Goal: Information Seeking & Learning: Find specific fact

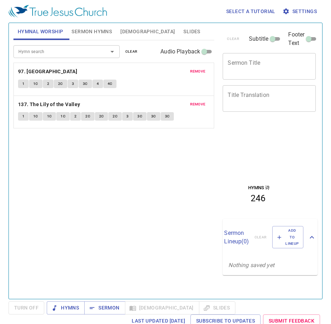
click at [200, 74] on span "remove" at bounding box center [198, 71] width 16 height 6
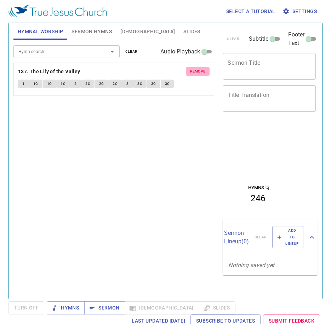
click at [200, 74] on span "remove" at bounding box center [198, 71] width 16 height 6
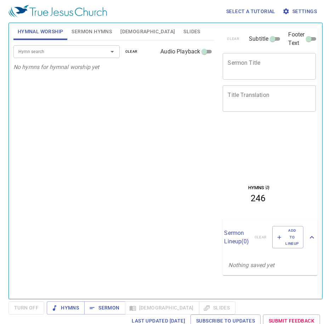
click at [95, 29] on span "Sermon Hymns" at bounding box center [91, 31] width 40 height 9
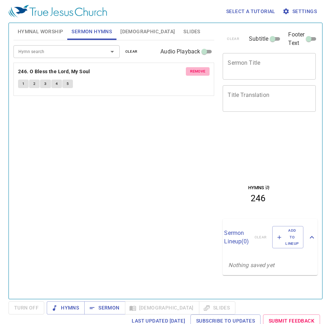
click at [201, 71] on span "remove" at bounding box center [198, 71] width 16 height 6
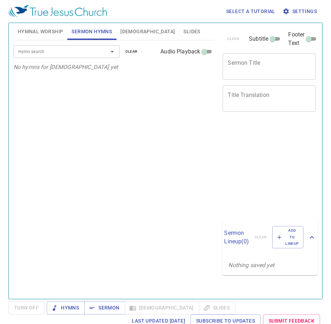
click at [183, 30] on span "Slides" at bounding box center [191, 31] width 17 height 9
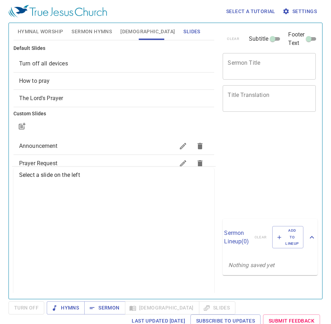
click at [96, 166] on div "Default Slides Turn off all devices How to pray The Lord's Prayer Custom Slides…" at bounding box center [114, 166] width 204 height 252
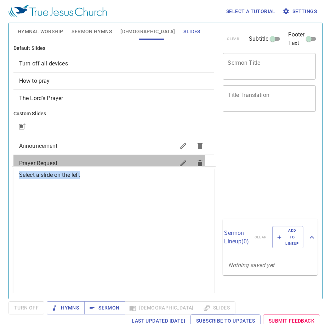
drag, startPoint x: 96, startPoint y: 166, endPoint x: 96, endPoint y: 159, distance: 7.1
click at [96, 159] on span "Prayer Request" at bounding box center [97, 163] width 156 height 8
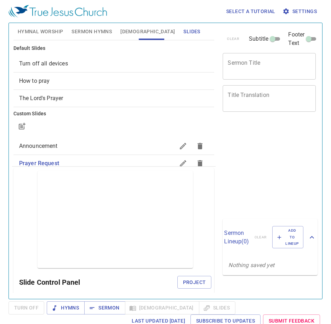
click at [54, 31] on span "Hymnal Worship" at bounding box center [41, 31] width 46 height 9
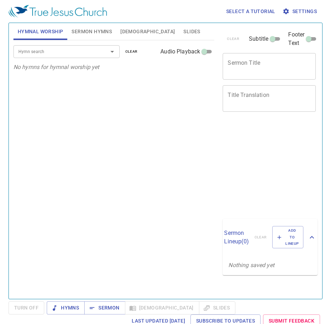
click at [69, 59] on div "Hymn search Hymn search clear Audio Playback" at bounding box center [113, 51] width 201 height 23
click at [68, 54] on input "Hymn search" at bounding box center [56, 51] width 81 height 8
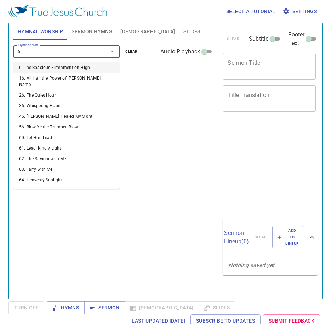
type input "66"
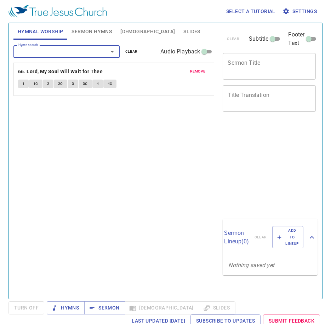
drag, startPoint x: 31, startPoint y: 84, endPoint x: 24, endPoint y: 83, distance: 6.5
click at [24, 83] on span "1" at bounding box center [23, 84] width 2 height 6
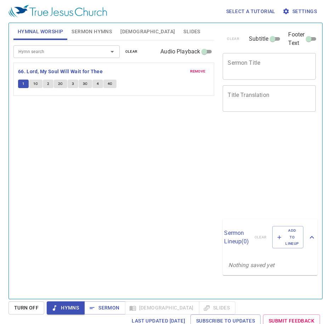
click at [84, 50] on input "Hymn search" at bounding box center [56, 51] width 81 height 8
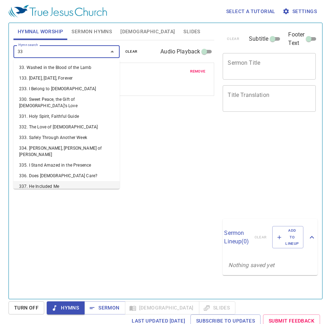
type input "336"
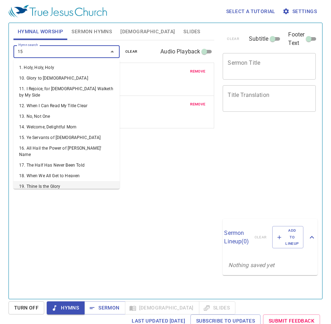
type input "151"
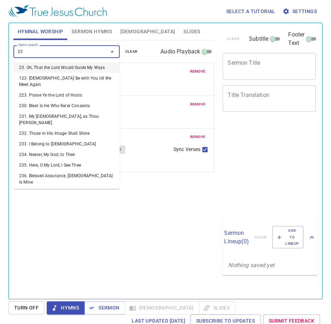
type input "239"
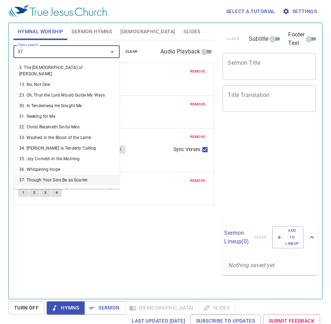
type input "377"
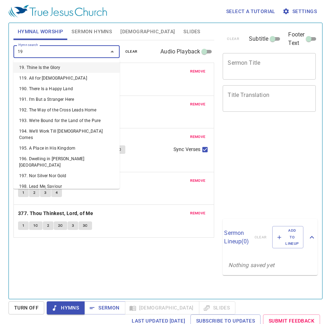
type input "198"
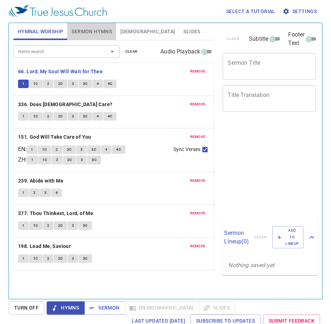
click at [100, 28] on span "Sermon Hymns" at bounding box center [91, 31] width 40 height 9
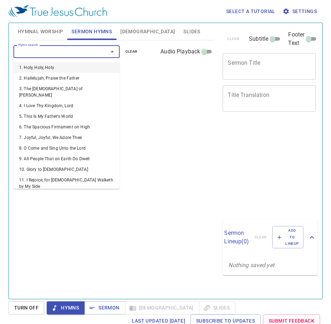
click at [72, 54] on input "Hymn search" at bounding box center [56, 51] width 81 height 8
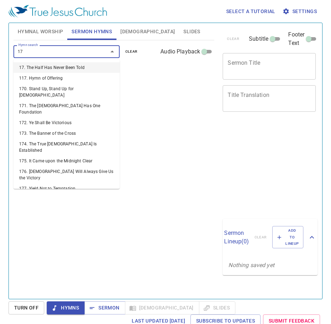
type input "176"
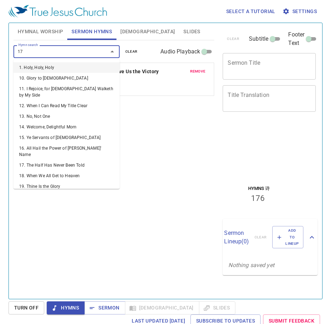
type input "177"
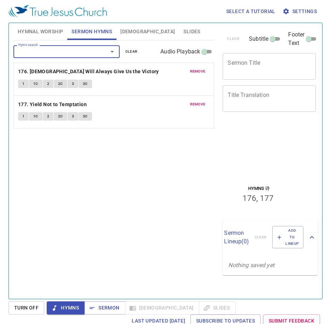
click at [21, 84] on button "1" at bounding box center [23, 84] width 11 height 8
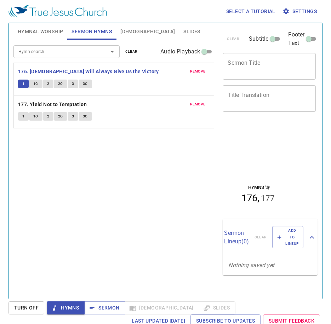
click at [29, 30] on span "Hymnal Worship" at bounding box center [41, 31] width 46 height 9
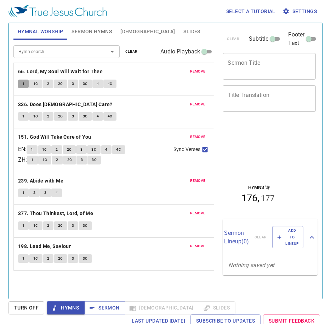
click at [26, 82] on button "1" at bounding box center [23, 84] width 11 height 8
click at [198, 71] on span "remove" at bounding box center [198, 71] width 16 height 6
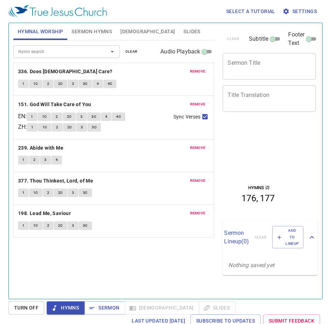
click at [24, 84] on span "1" at bounding box center [23, 84] width 2 height 6
click at [104, 33] on span "Sermon Hymns" at bounding box center [91, 31] width 40 height 9
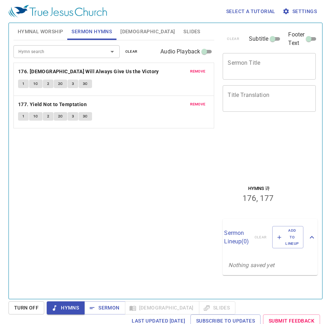
click at [76, 54] on input "Hymn search" at bounding box center [56, 51] width 81 height 8
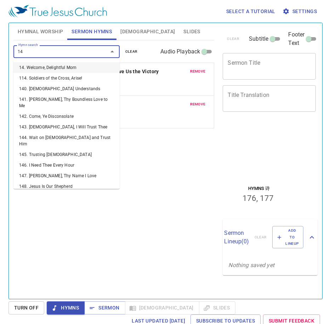
type input "146"
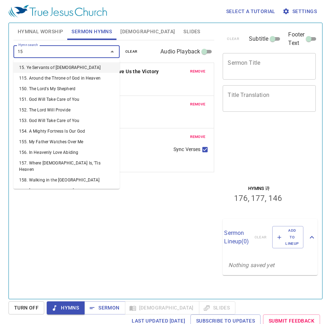
type input "156"
type input "157"
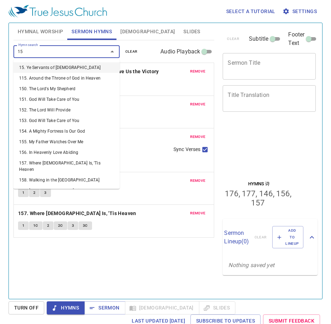
type input "158"
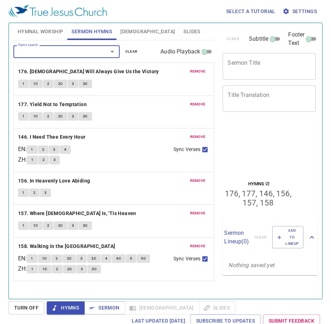
click at [205, 133] on button "remove" at bounding box center [198, 137] width 24 height 8
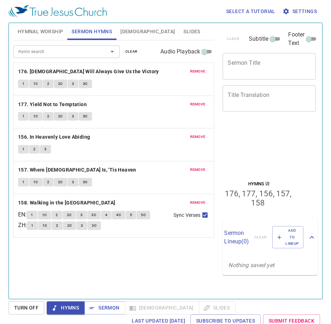
click at [205, 133] on button "remove" at bounding box center [198, 137] width 24 height 8
click at [205, 165] on button "remove" at bounding box center [198, 169] width 24 height 8
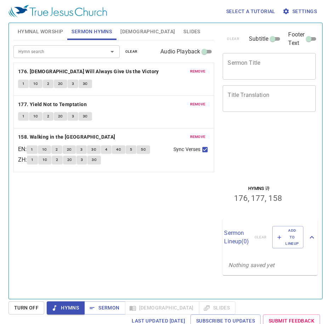
click at [205, 133] on button "remove" at bounding box center [198, 137] width 24 height 8
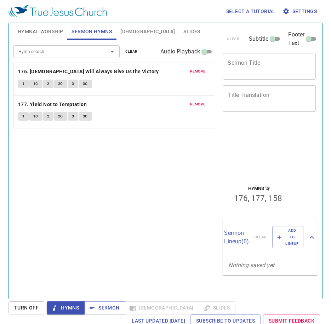
click at [205, 133] on div "Hymn search Hymn search clear Audio Playback remove 176. God Will Always Give U…" at bounding box center [113, 166] width 201 height 252
click at [45, 33] on span "Hymnal Worship" at bounding box center [41, 31] width 46 height 9
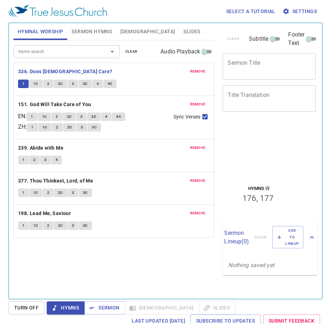
click at [62, 52] on input "Hymn search" at bounding box center [56, 51] width 81 height 8
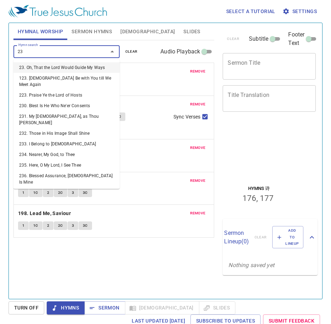
type input "236"
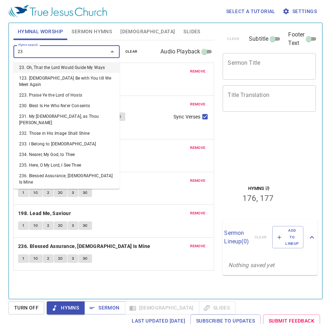
type input "237"
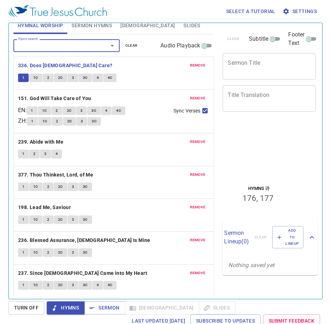
scroll to position [7, 0]
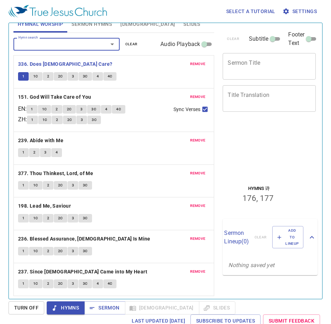
click at [186, 240] on button "remove" at bounding box center [198, 238] width 24 height 8
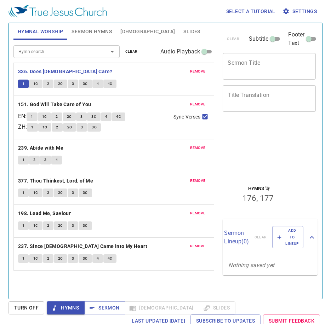
scroll to position [0, 0]
click at [183, 240] on div "remove 237. Since Jesus Came into My Heart 1 1C 2 2C 3 3C 4 4C" at bounding box center [114, 254] width 200 height 33
click at [199, 248] on span "remove" at bounding box center [198, 246] width 16 height 6
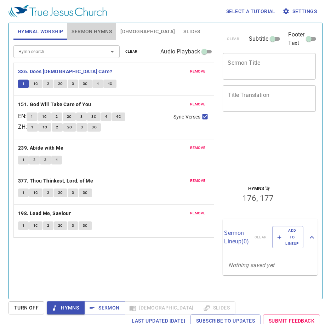
click at [92, 32] on span "Sermon Hymns" at bounding box center [91, 31] width 40 height 9
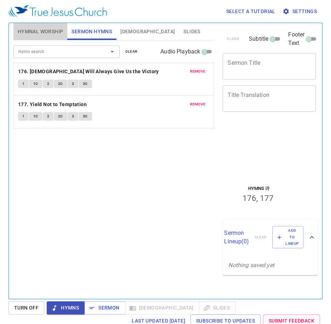
drag, startPoint x: 36, startPoint y: 25, endPoint x: 39, endPoint y: 29, distance: 5.1
click at [38, 28] on button "Hymnal Worship" at bounding box center [40, 31] width 54 height 17
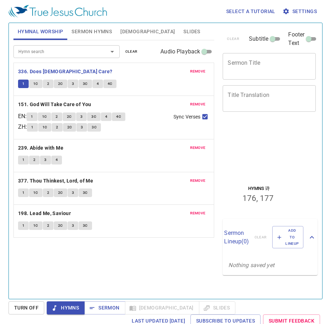
click at [147, 270] on div "Hymn search Hymn search clear Audio Playback remove 336. Does Jesus Care? 1 1C …" at bounding box center [113, 166] width 201 height 252
click at [162, 269] on div "Hymn search Hymn search clear Audio Playback remove 336. Does Jesus Care? 1 1C …" at bounding box center [113, 166] width 201 height 252
click at [150, 136] on div "remove 151. God Will Take Care of You EN : 1 1C 2 2C 3 3C 4 4C ZH : 1 1C 2 2C 3…" at bounding box center [114, 117] width 200 height 43
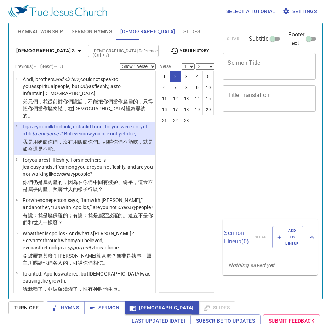
select select "2"
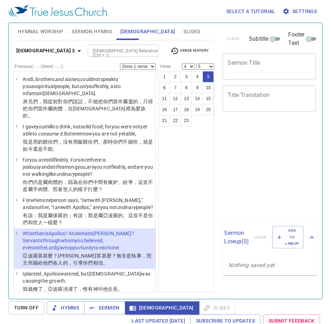
select select "4"
select select "5"
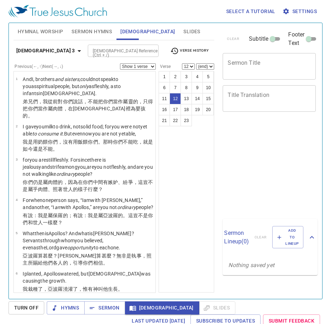
select select "12"
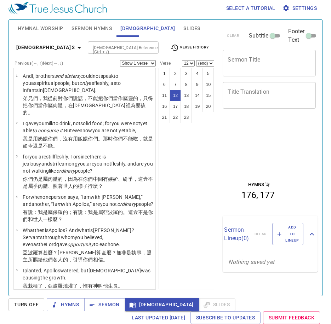
scroll to position [321, 0]
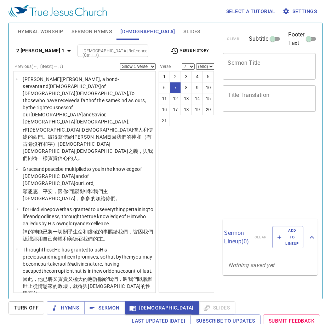
select select "7"
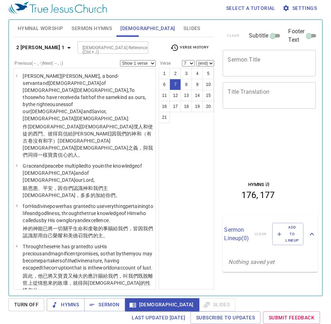
scroll to position [209, 0]
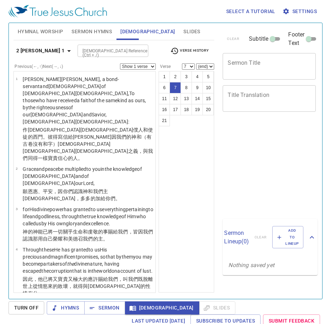
select select "7"
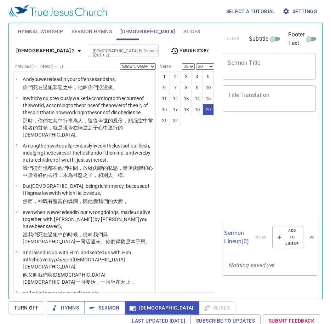
select select "19"
select select "20"
select select "19"
select select "20"
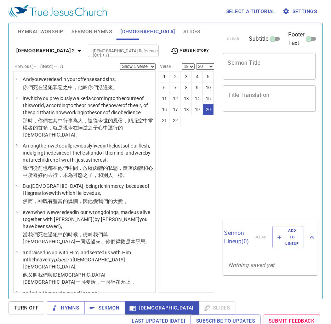
scroll to position [3, 0]
select select "19"
select select "20"
